Goal: Communication & Community: Answer question/provide support

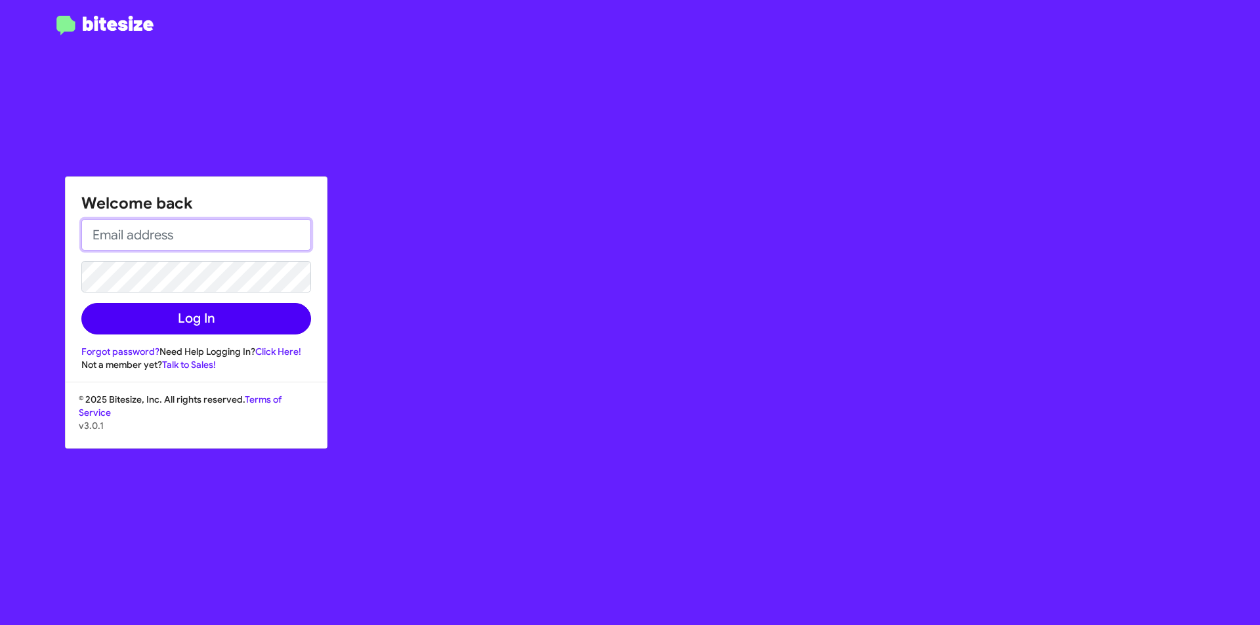
type input "[EMAIL_ADDRESS][DOMAIN_NAME]"
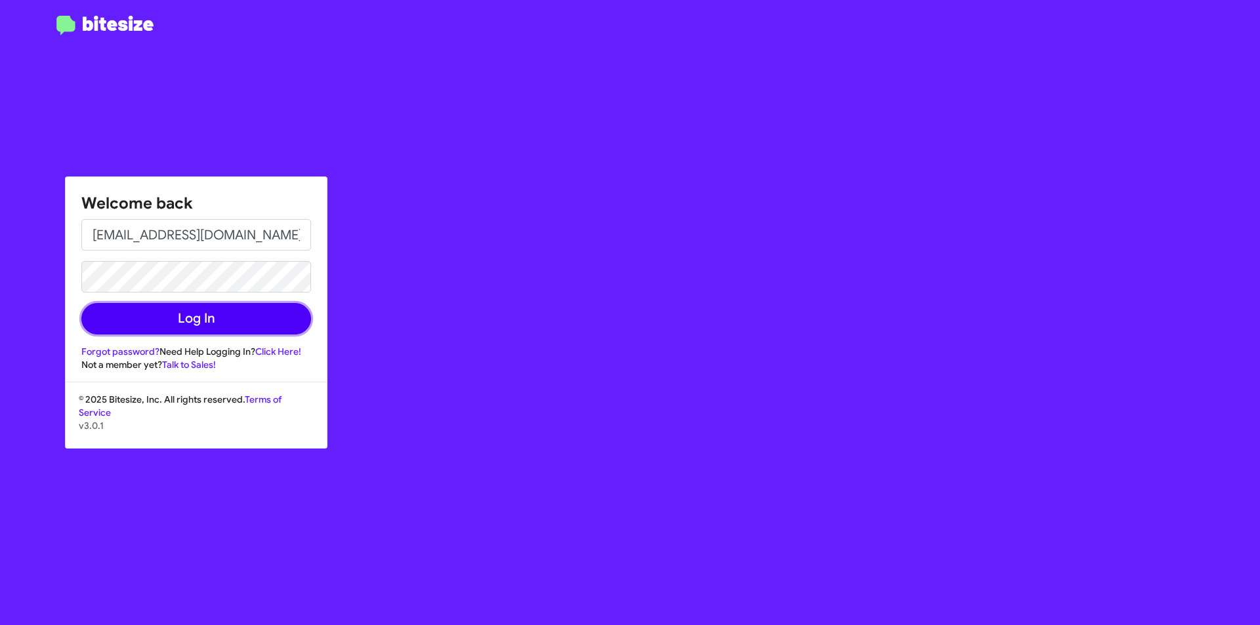
click at [293, 312] on button "Log In" at bounding box center [196, 318] width 230 height 31
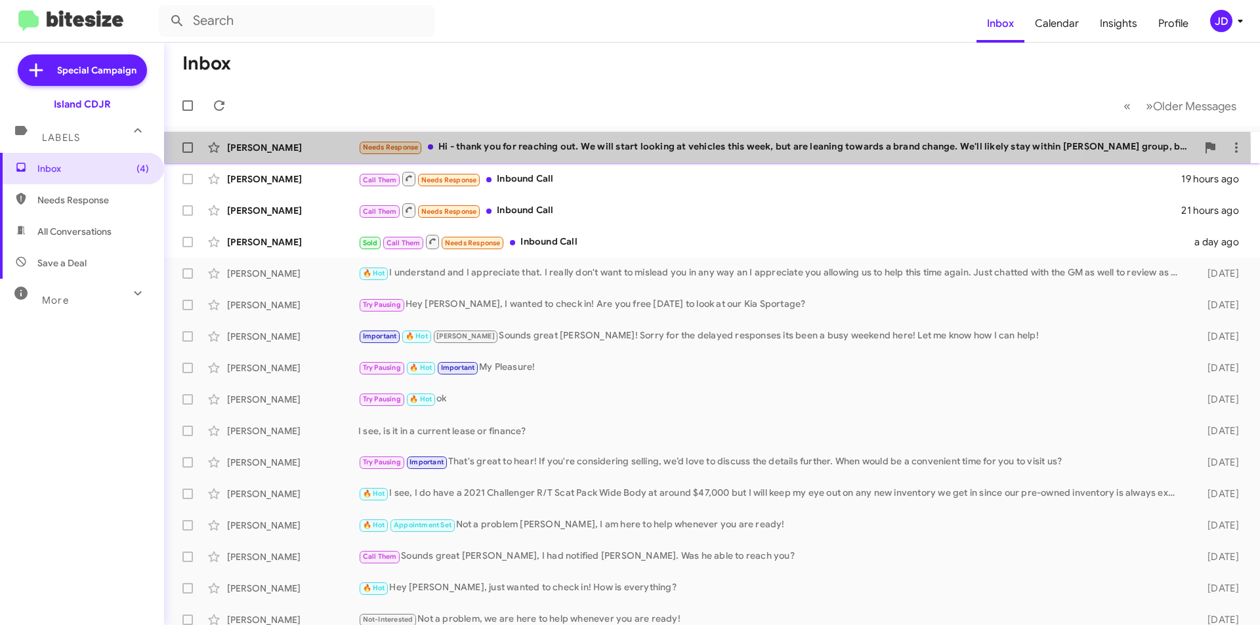
click at [583, 153] on div "Needs Response Hi - thank you for reaching out. We will start looking at vehicl…" at bounding box center [777, 147] width 838 height 15
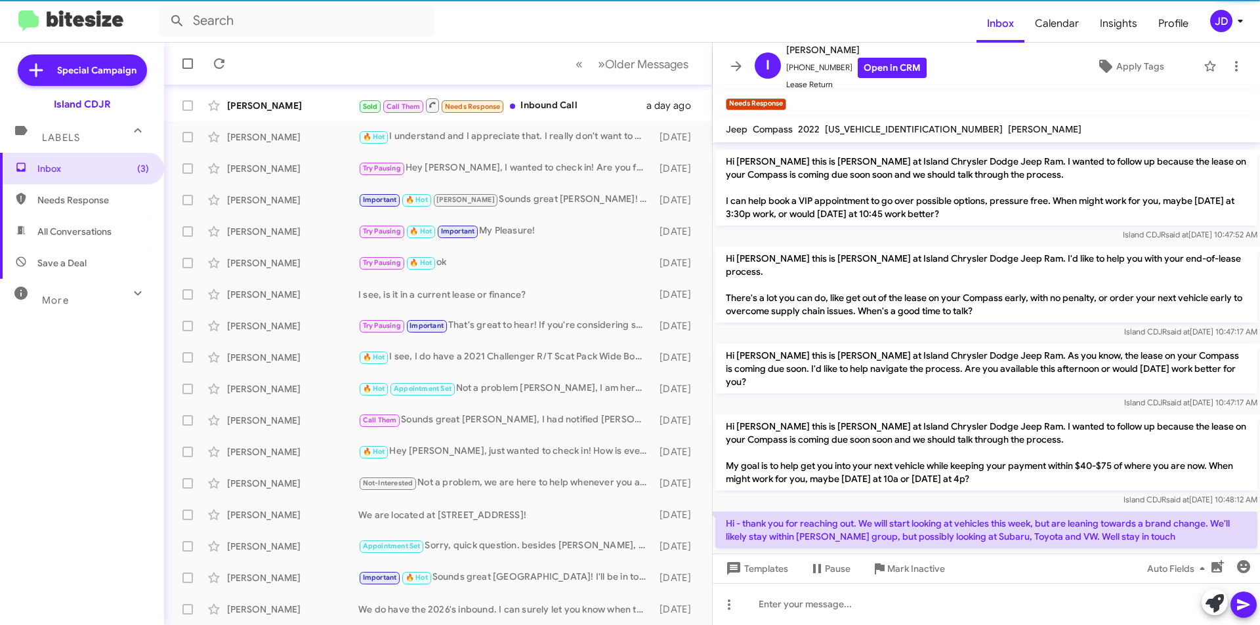
scroll to position [670, 0]
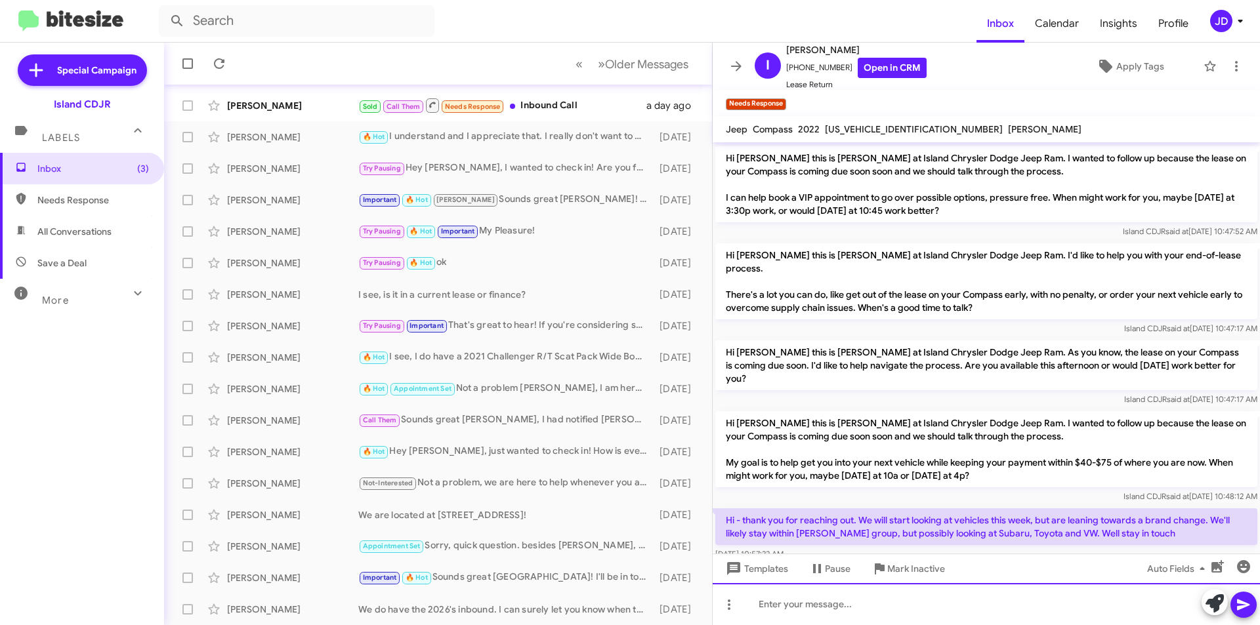
click at [989, 596] on div at bounding box center [985, 604] width 547 height 42
drag, startPoint x: 899, startPoint y: 614, endPoint x: 693, endPoint y: 609, distance: 206.7
click at [692, 609] on div "Inbox « Previous » Next Older Messages [PERSON_NAME] Needs Response Hi - thank …" at bounding box center [712, 334] width 1096 height 583
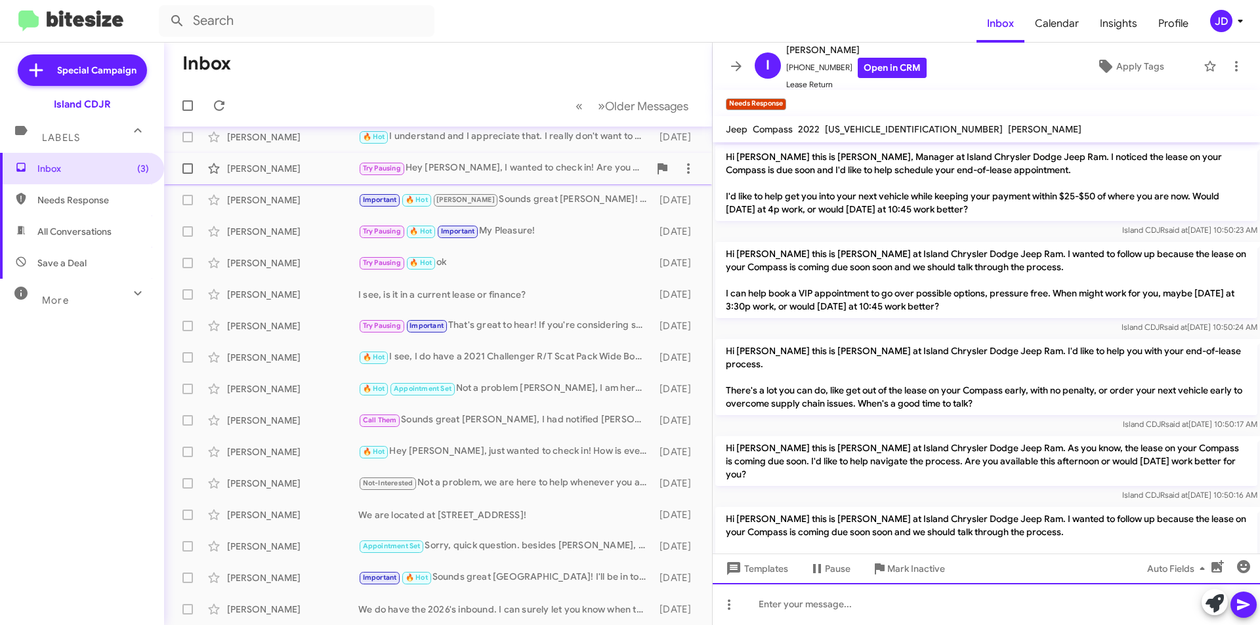
scroll to position [0, 0]
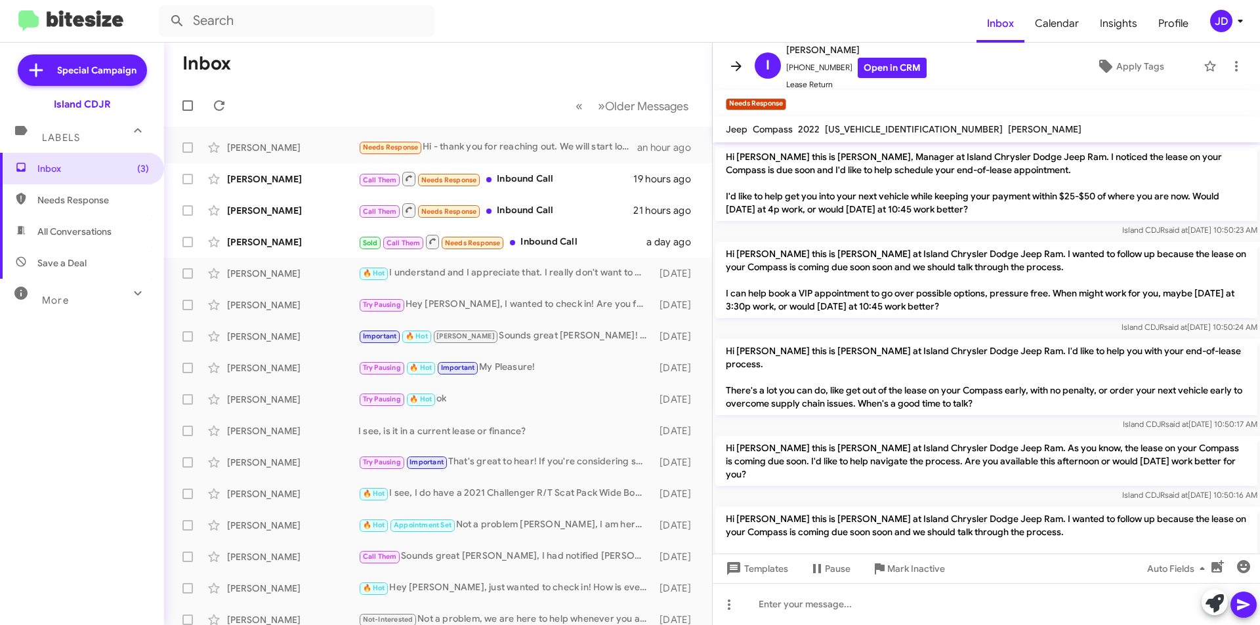
click at [733, 70] on icon at bounding box center [736, 66] width 16 height 16
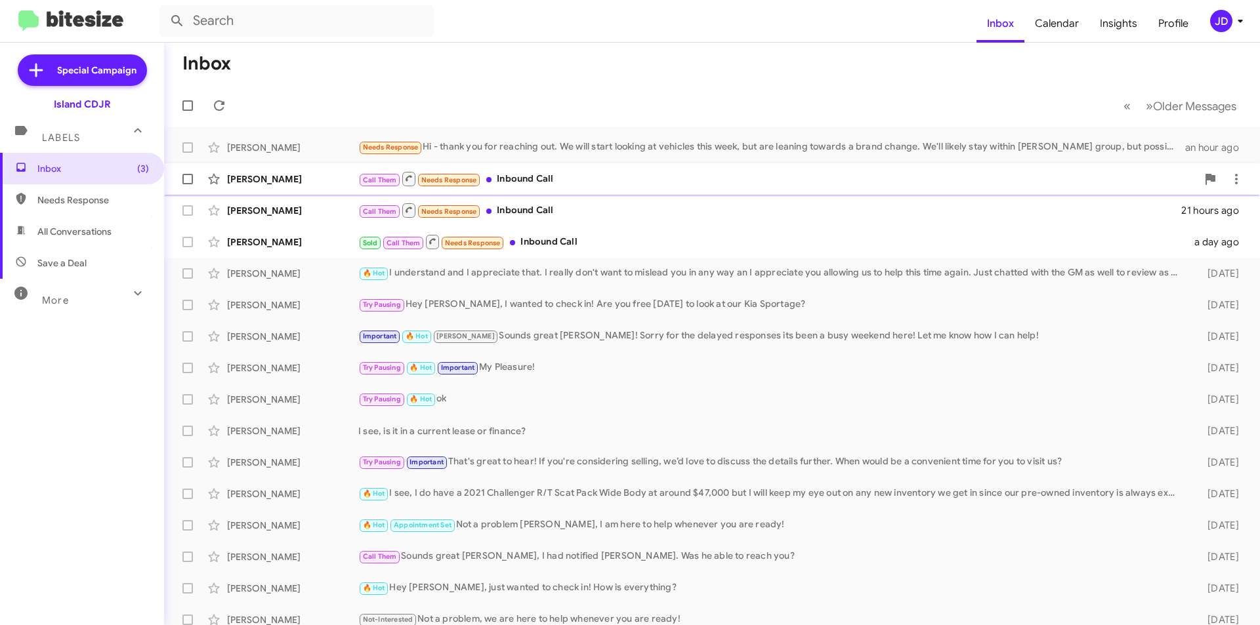
click at [370, 177] on span "Call Them" at bounding box center [380, 180] width 34 height 9
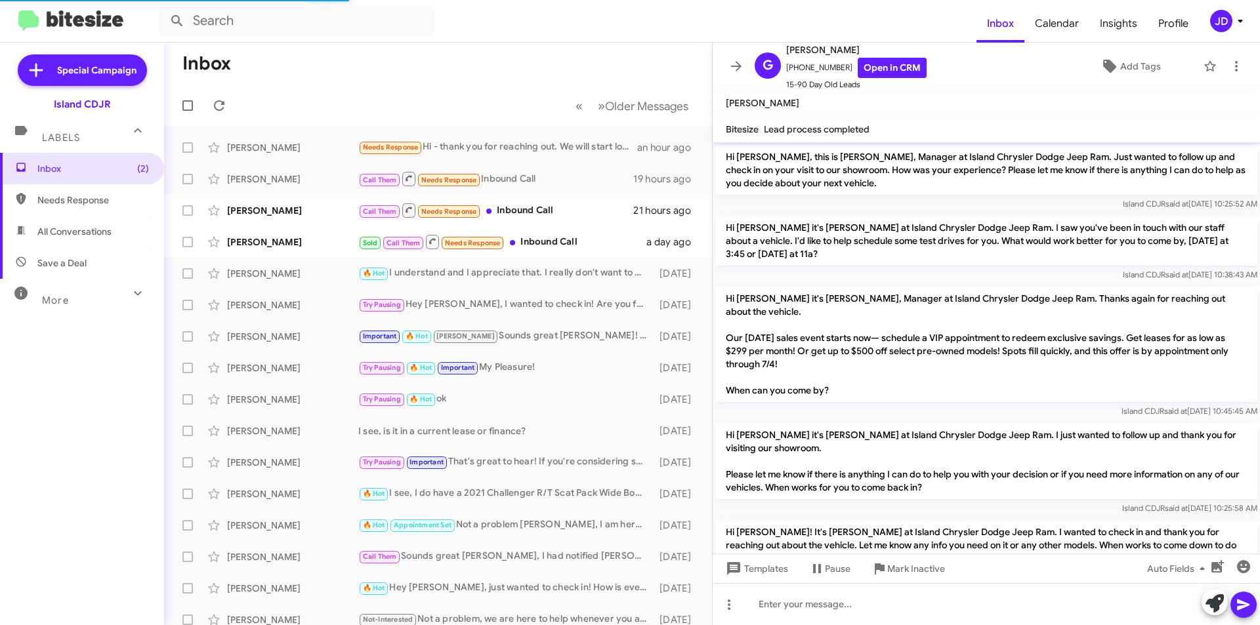
scroll to position [1103, 0]
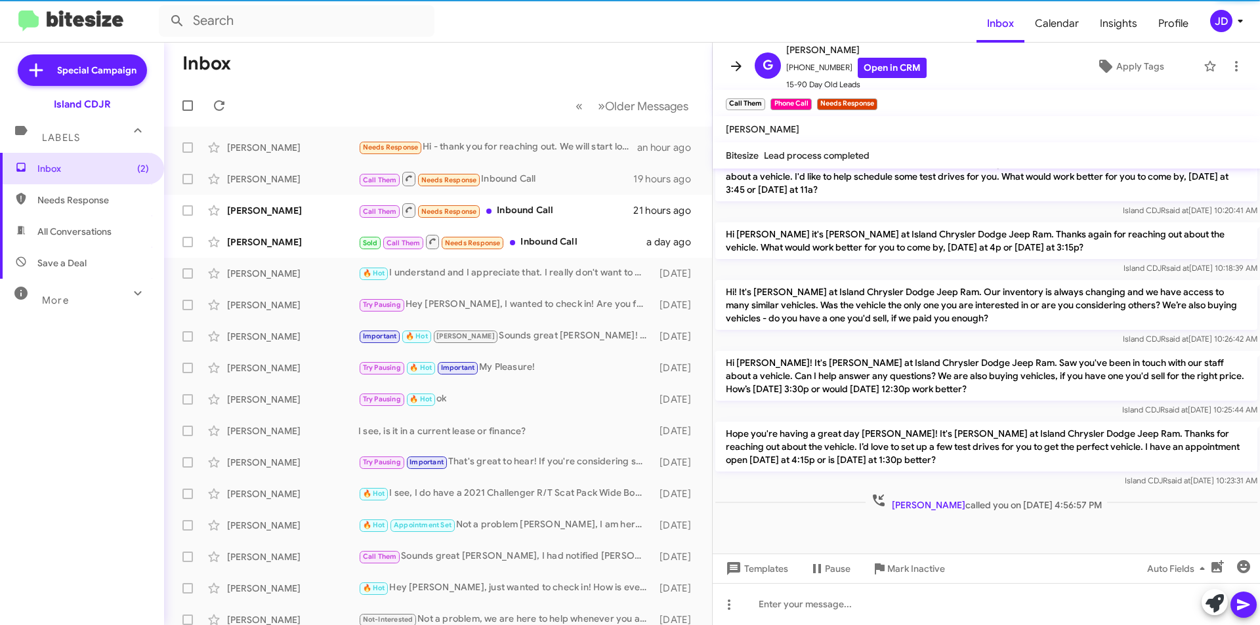
click at [731, 77] on button at bounding box center [736, 66] width 26 height 26
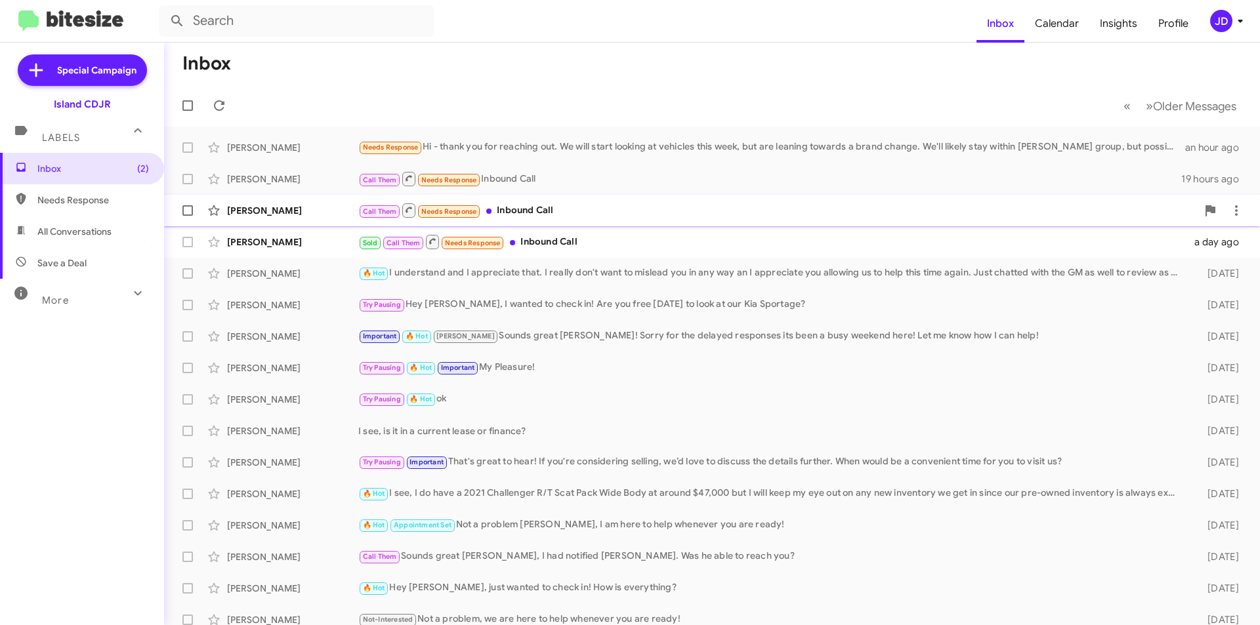
click at [554, 207] on div "Call Them Needs Response Inbound Call" at bounding box center [777, 210] width 838 height 16
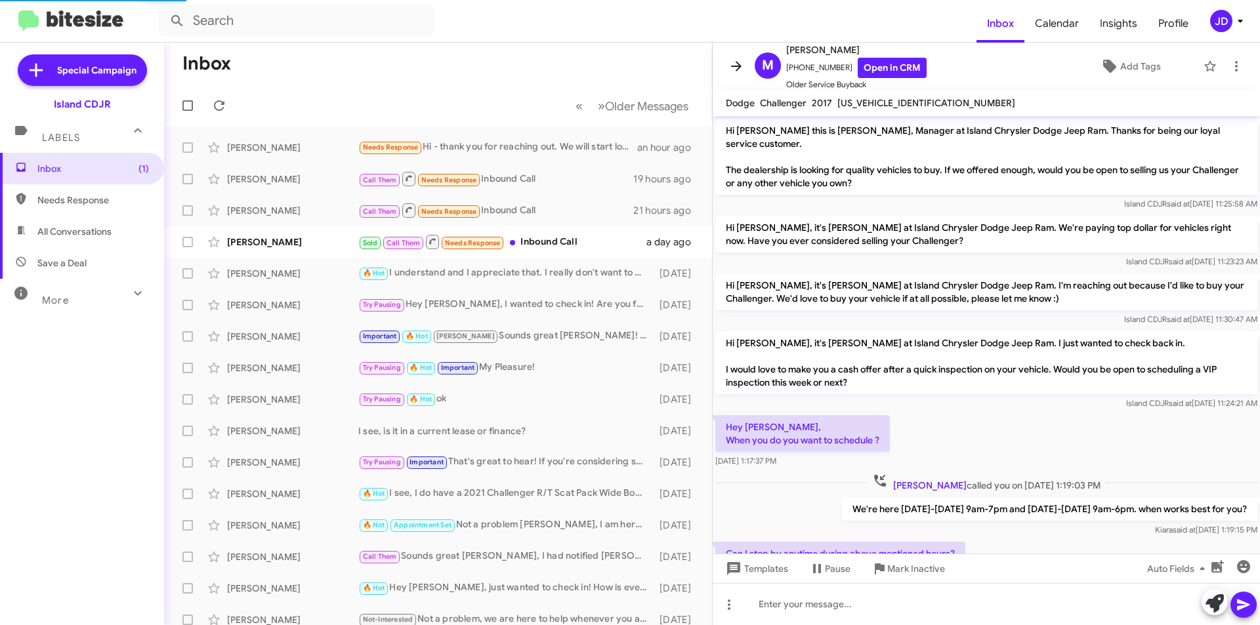
scroll to position [167, 0]
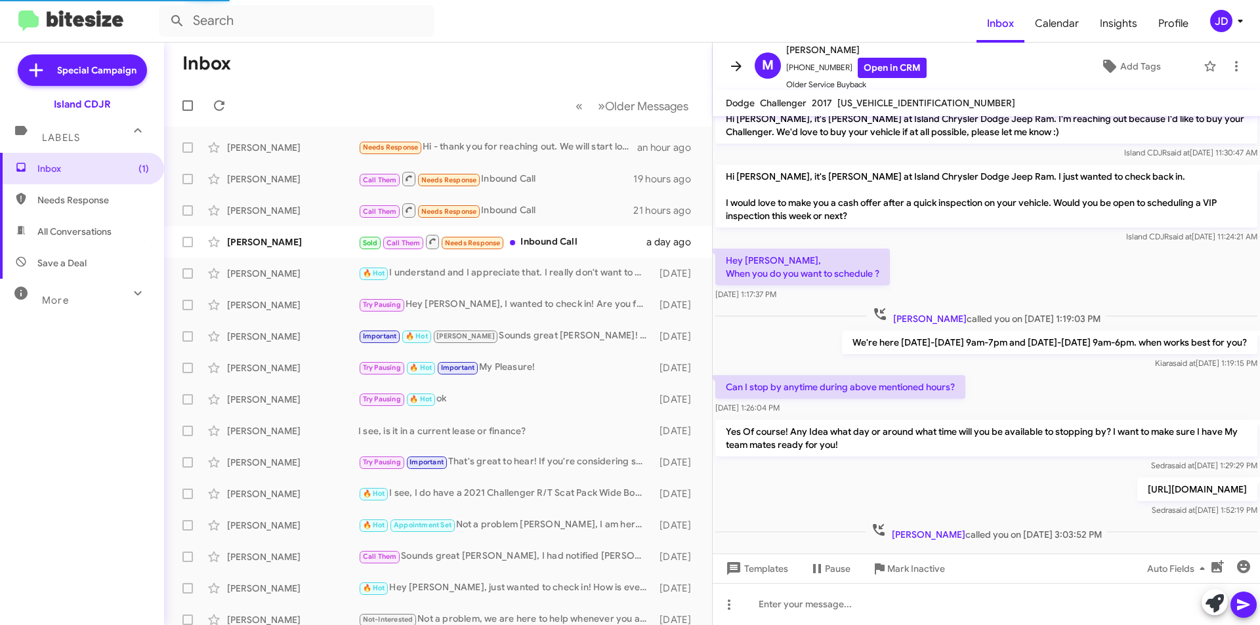
click at [733, 73] on icon at bounding box center [736, 66] width 16 height 16
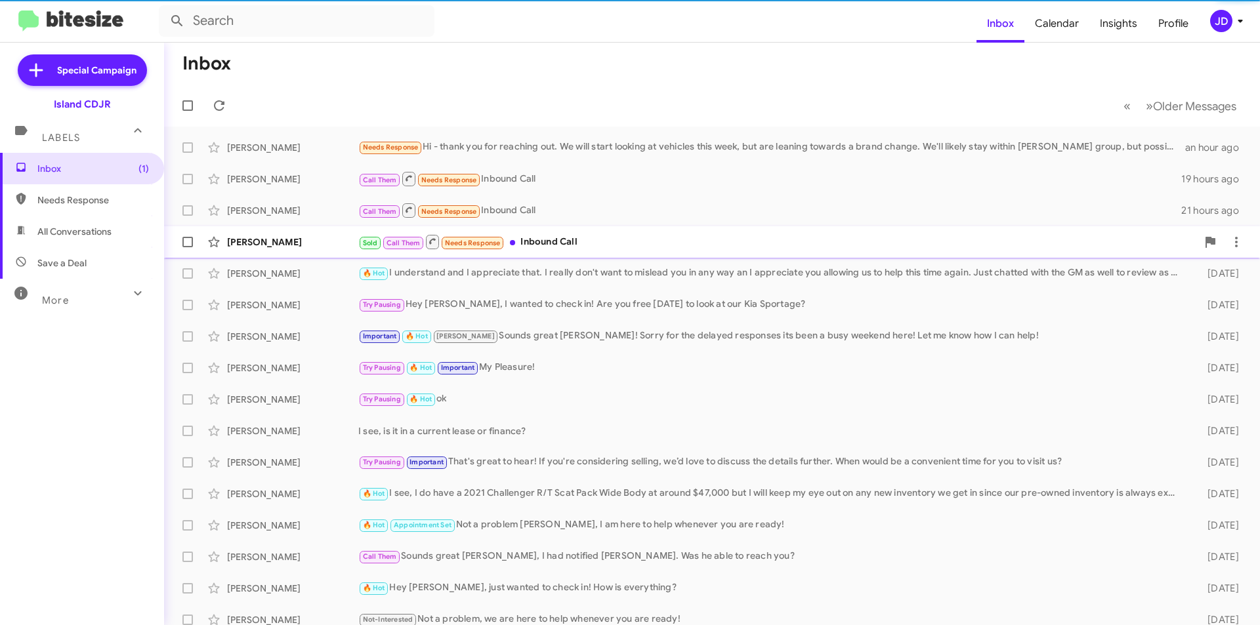
click at [608, 233] on div "[PERSON_NAME] Sold Call Them Needs Response Inbound Call a day ago" at bounding box center [712, 242] width 1075 height 26
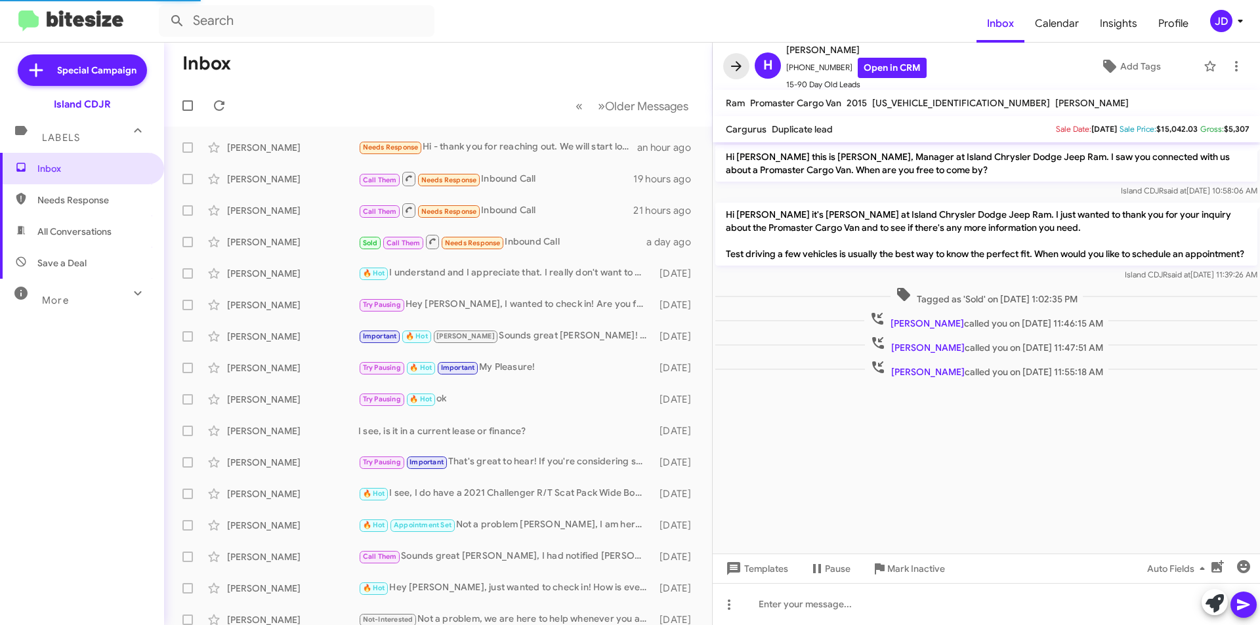
click at [733, 72] on icon at bounding box center [736, 66] width 16 height 16
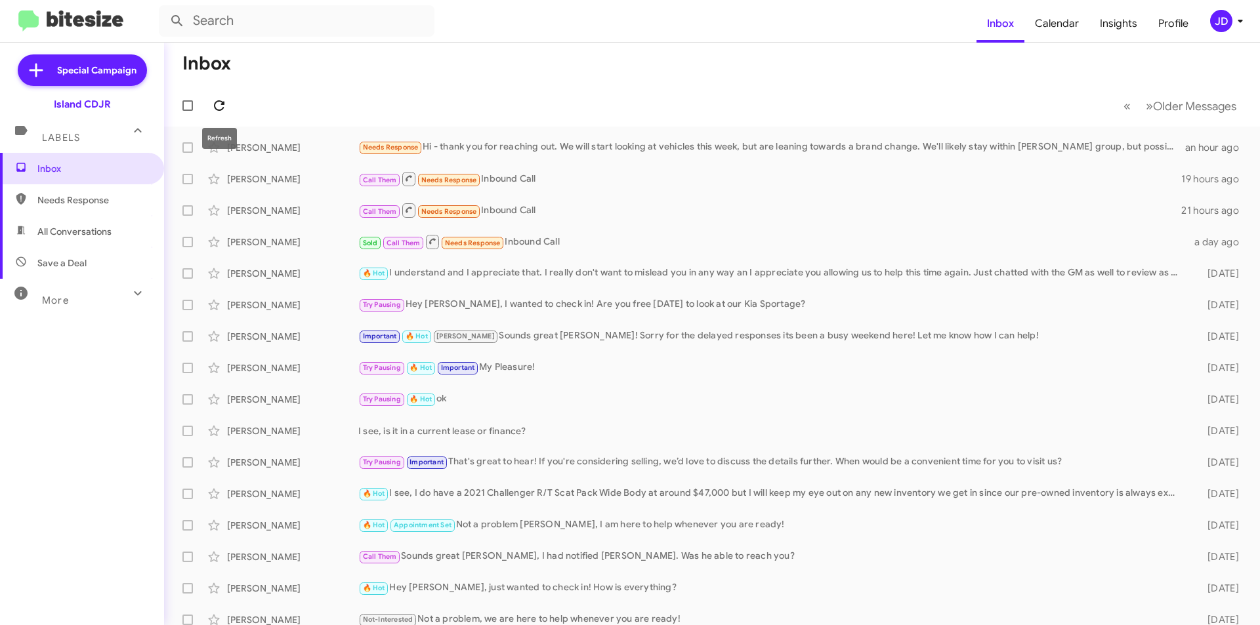
click at [220, 107] on icon at bounding box center [219, 106] width 16 height 16
click at [216, 107] on icon at bounding box center [219, 106] width 16 height 16
